Goal: Check status: Check status

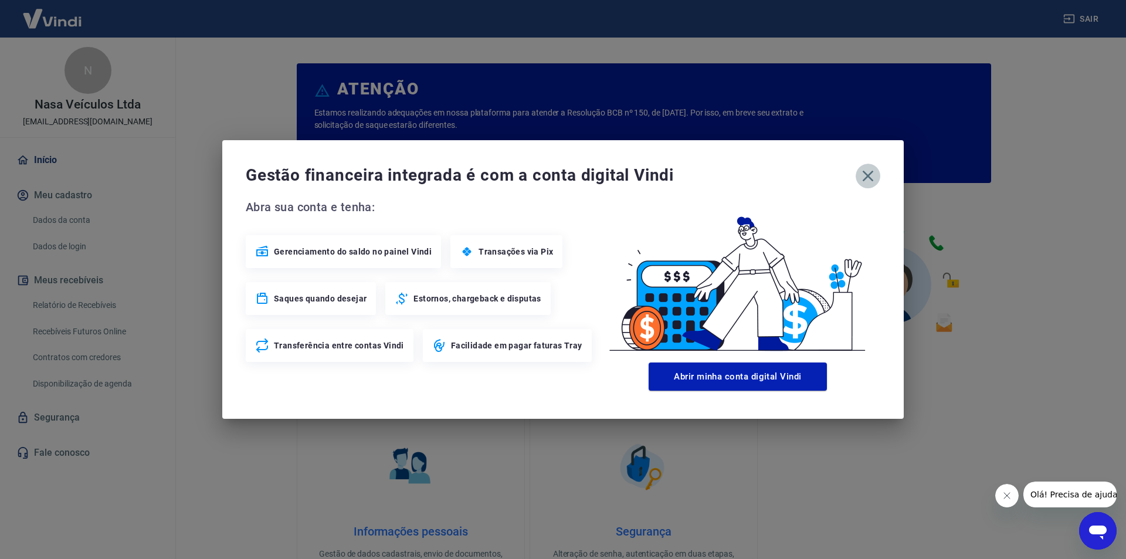
click at [872, 177] on icon "button" at bounding box center [867, 176] width 19 height 19
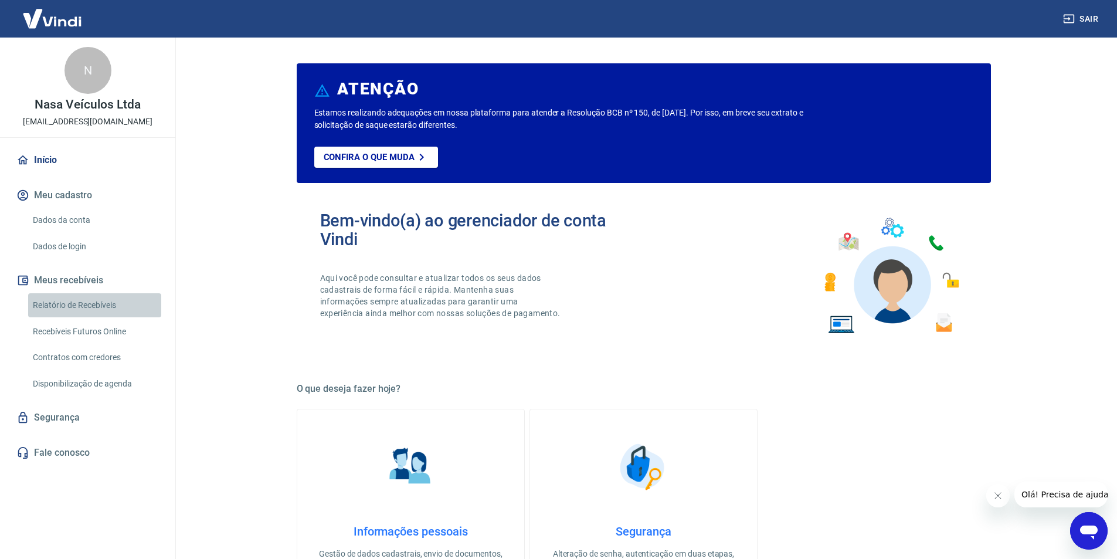
click at [101, 303] on link "Relatório de Recebíveis" at bounding box center [94, 305] width 133 height 24
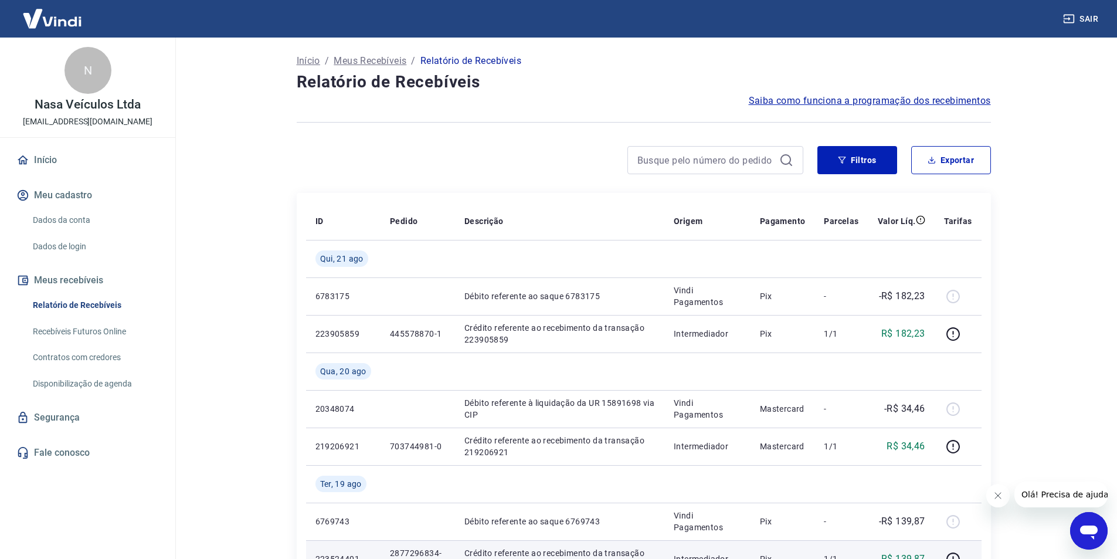
scroll to position [176, 0]
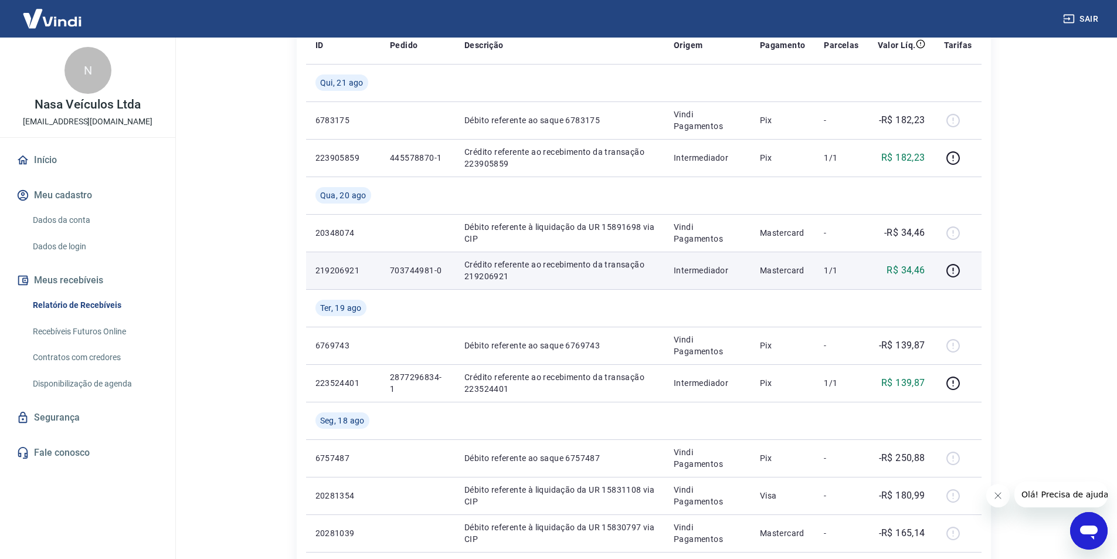
click at [409, 271] on p "703744981-0" at bounding box center [418, 270] width 56 height 12
copy p "703744981"
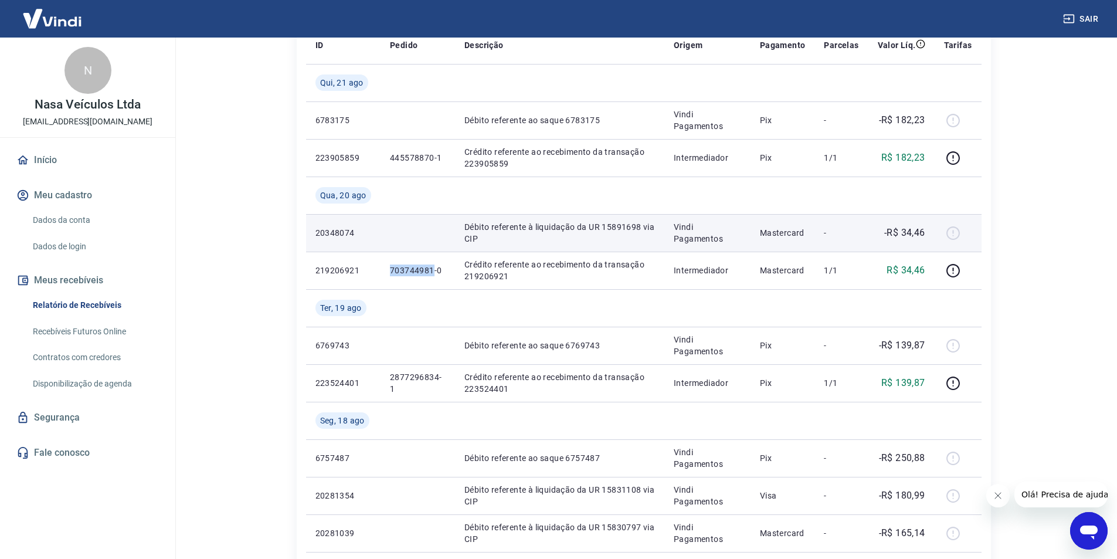
scroll to position [59, 0]
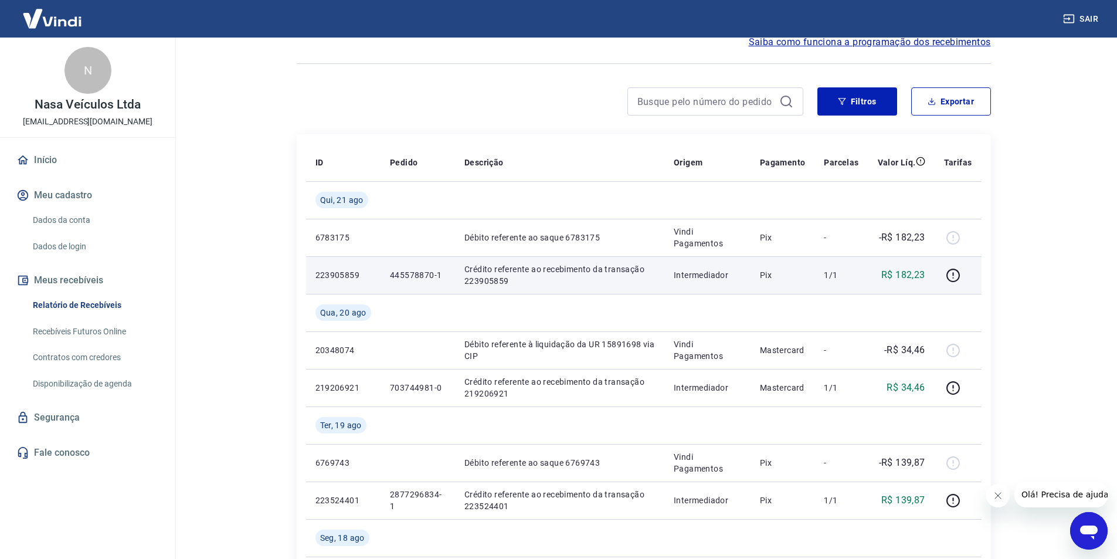
click at [416, 271] on p "445578870-1" at bounding box center [418, 275] width 56 height 12
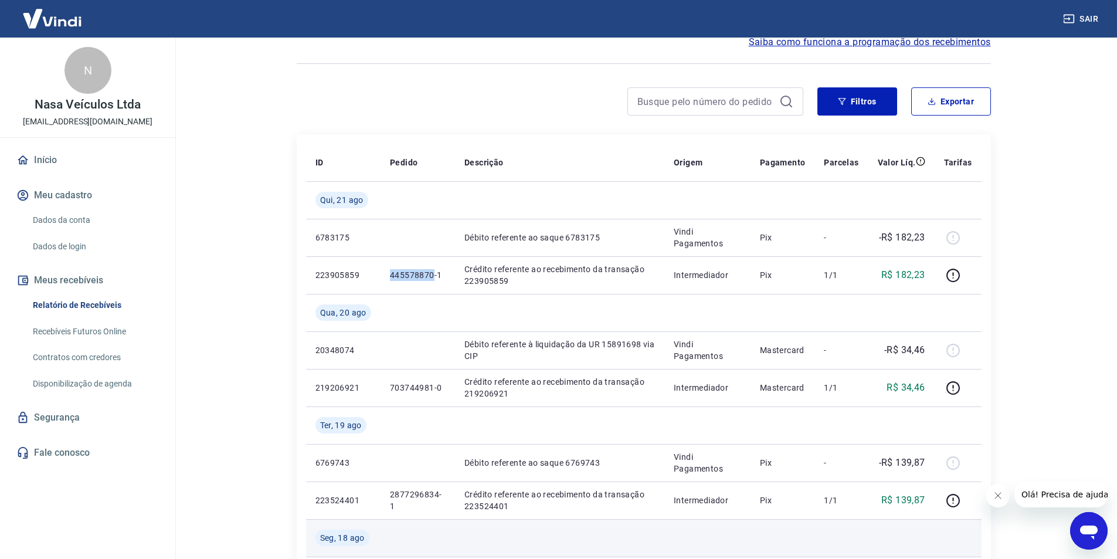
copy p "445578870"
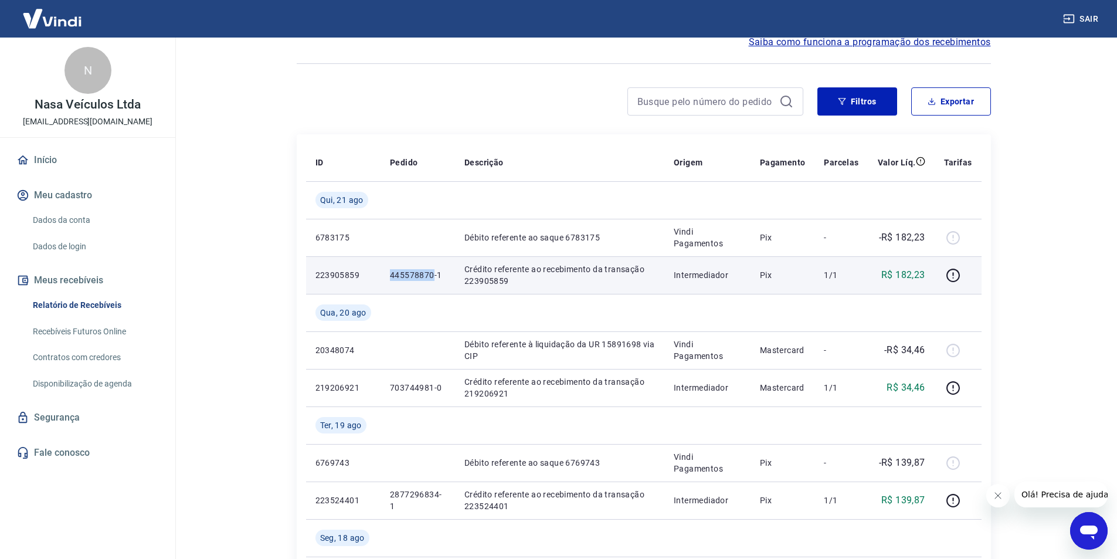
click at [396, 274] on p "445578870-1" at bounding box center [418, 275] width 56 height 12
